Goal: Information Seeking & Learning: Understand process/instructions

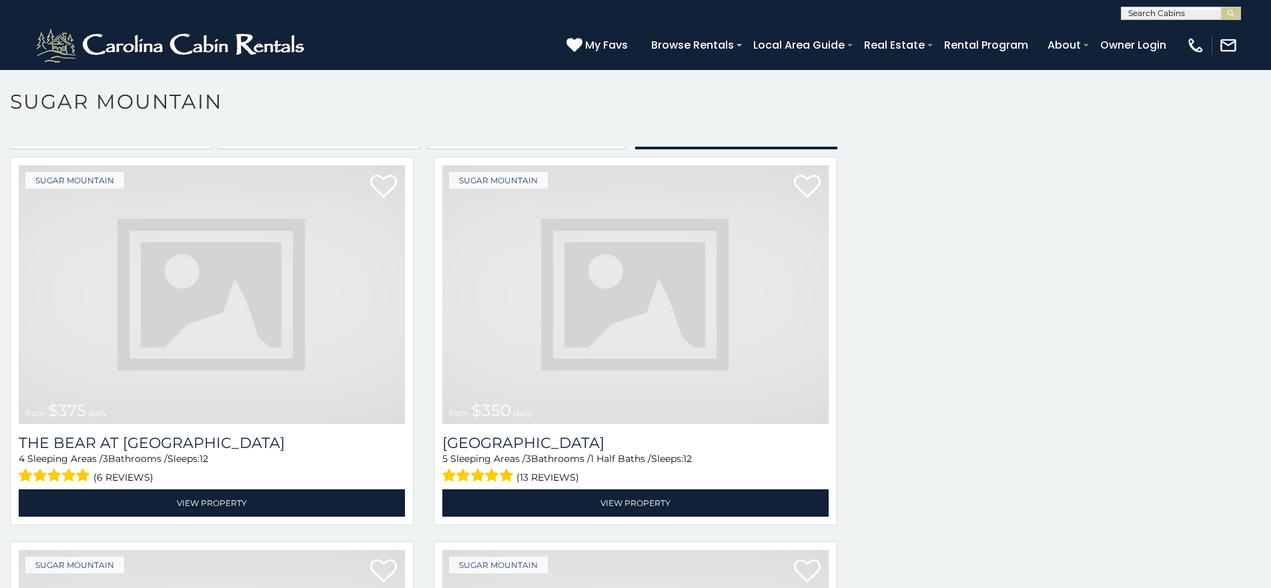
scroll to position [5, 0]
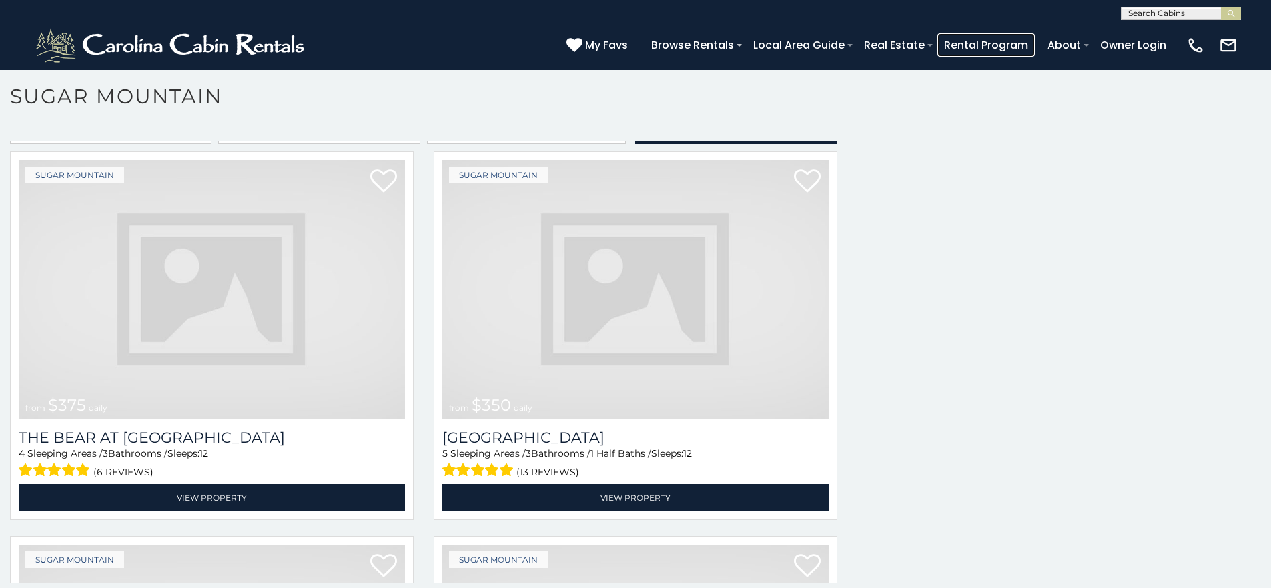
click at [993, 39] on link "Rental Program" at bounding box center [985, 44] width 97 height 23
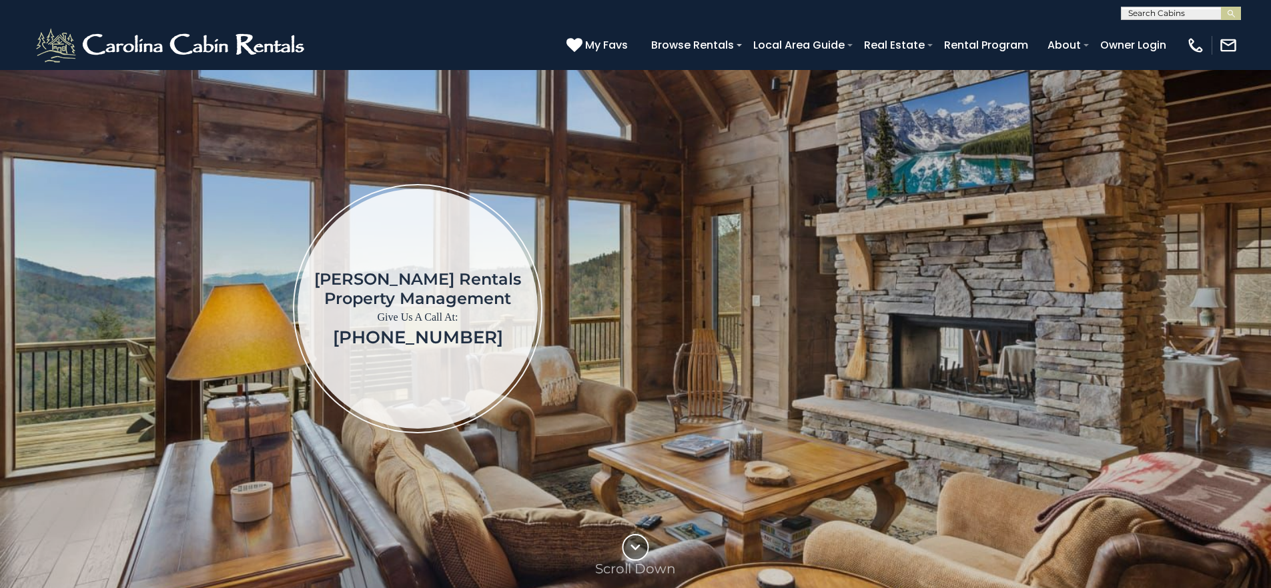
scroll to position [55, 0]
click at [1029, 47] on link "Rental Program" at bounding box center [985, 44] width 97 height 23
